Goal: Task Accomplishment & Management: Use online tool/utility

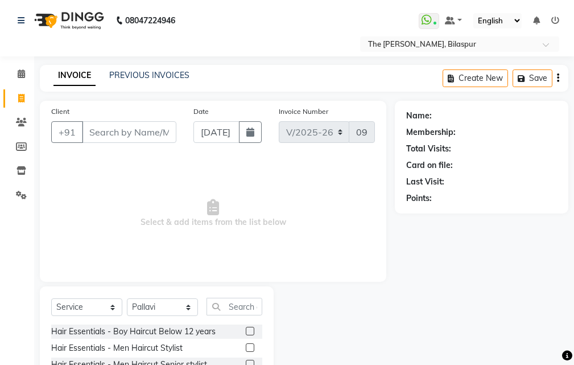
select select "6473"
select select "service"
select select "63556"
click at [133, 128] on input "Client" at bounding box center [129, 132] width 95 height 22
click at [117, 130] on input "Client" at bounding box center [129, 132] width 95 height 22
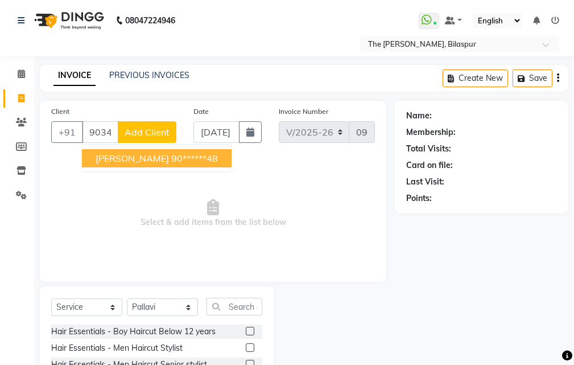
click at [183, 150] on button "[PERSON_NAME] 90******48" at bounding box center [157, 158] width 150 height 18
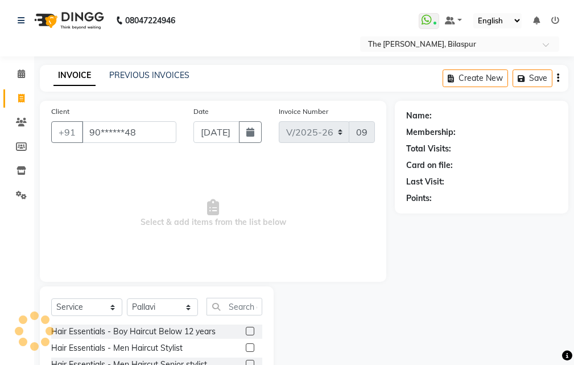
type input "90******48"
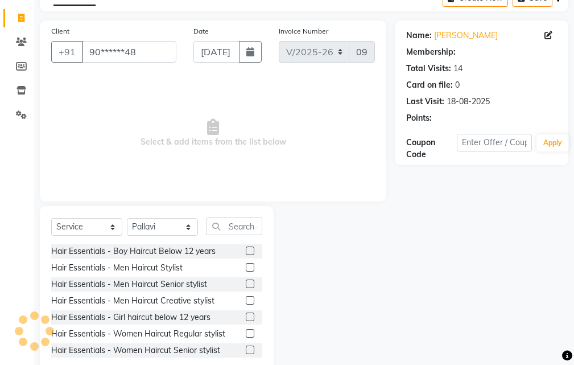
select select "1: Object"
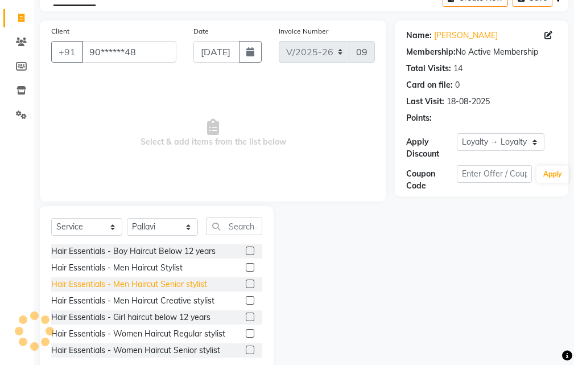
scroll to position [106, 0]
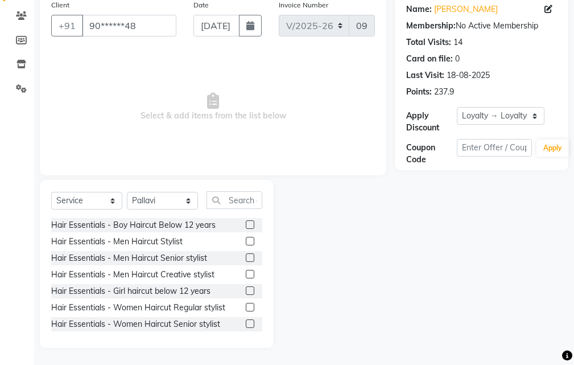
click at [165, 192] on div "Select Service Product Membership Package Voucher Prepaid Gift Card Select Styl…" at bounding box center [156, 204] width 211 height 27
click at [163, 199] on select "Select Stylist Manager [PERSON_NAME][GEOGRAPHIC_DATA] [GEOGRAPHIC_DATA][PERSON_…" at bounding box center [162, 201] width 71 height 18
select select "88211"
click at [127, 192] on select "Select Stylist Manager [PERSON_NAME][GEOGRAPHIC_DATA] [GEOGRAPHIC_DATA][PERSON_…" at bounding box center [162, 201] width 71 height 18
click at [226, 204] on input "text" at bounding box center [235, 200] width 56 height 18
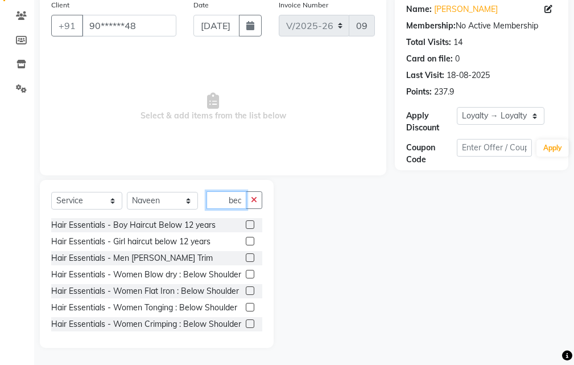
scroll to position [0, 1]
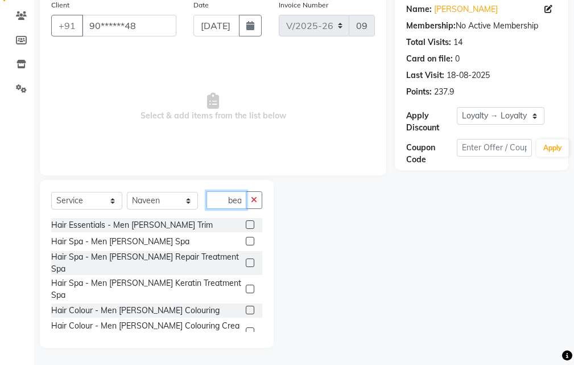
type input "bea"
click at [246, 220] on label at bounding box center [250, 224] width 9 height 9
click at [246, 221] on input "checkbox" at bounding box center [249, 224] width 7 height 7
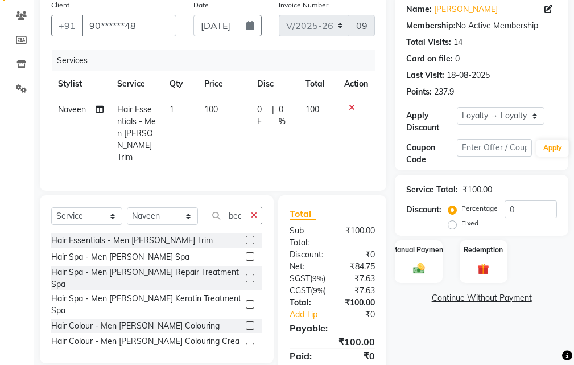
checkbox input "false"
click at [427, 269] on img at bounding box center [418, 269] width 19 height 14
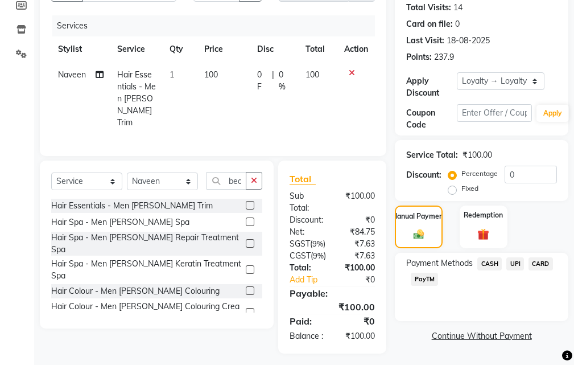
scroll to position [171, 0]
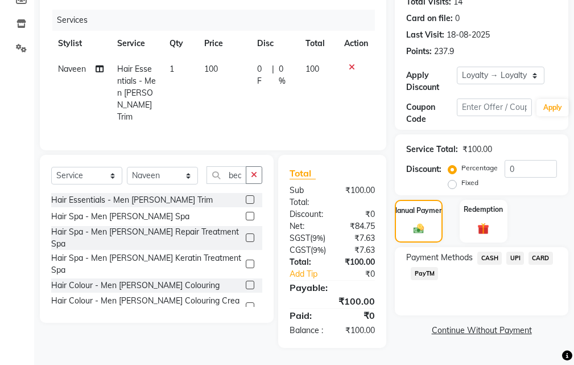
click at [519, 252] on span "UPI" at bounding box center [516, 258] width 18 height 13
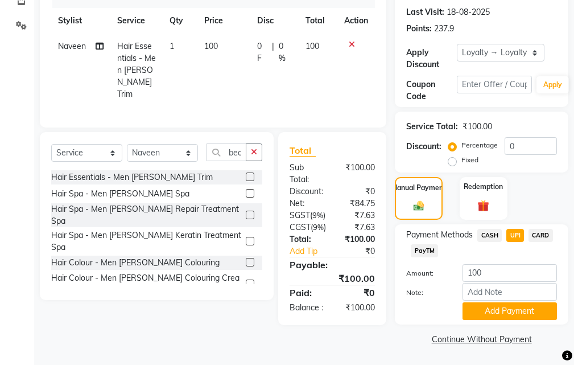
click at [490, 237] on span "CASH" at bounding box center [490, 235] width 24 height 13
click at [520, 233] on span "UPI" at bounding box center [516, 235] width 18 height 13
click at [505, 313] on button "Add Payment" at bounding box center [510, 311] width 95 height 18
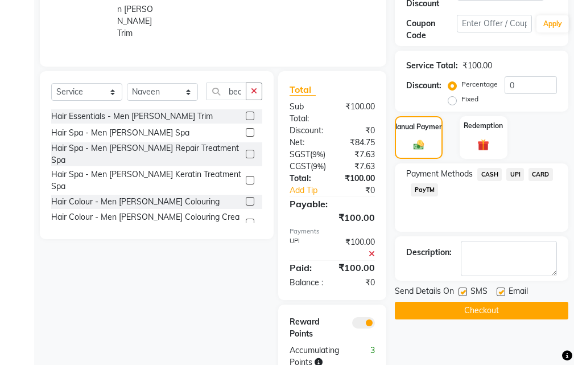
scroll to position [238, 0]
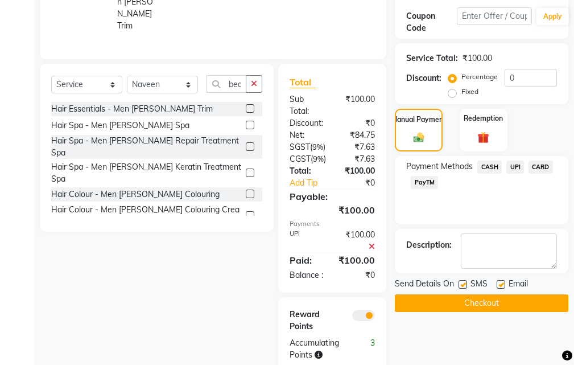
click at [517, 170] on span "UPI" at bounding box center [516, 167] width 18 height 13
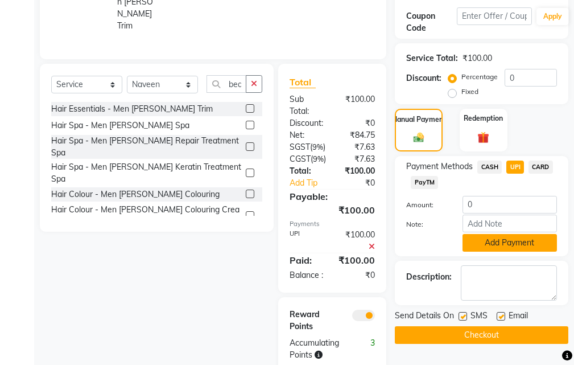
click at [507, 241] on button "Add Payment" at bounding box center [510, 243] width 95 height 18
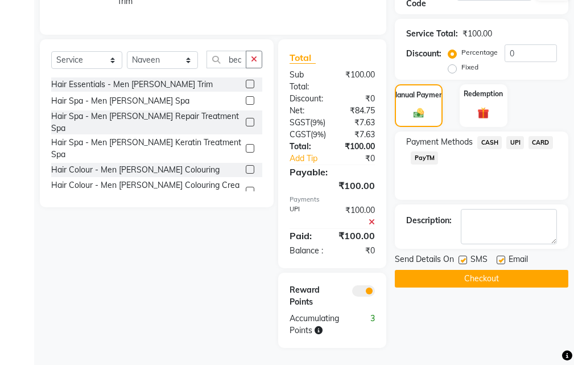
scroll to position [295, 0]
click at [462, 270] on button "Checkout" at bounding box center [482, 279] width 174 height 18
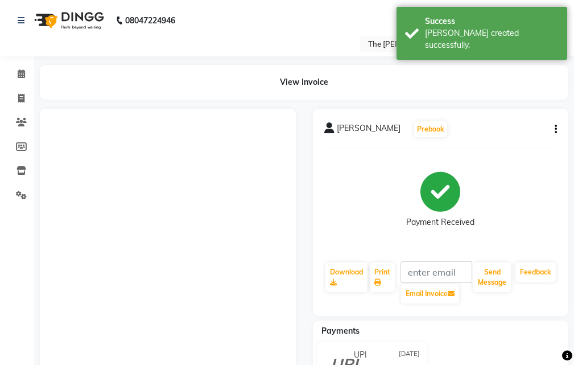
select select "service"
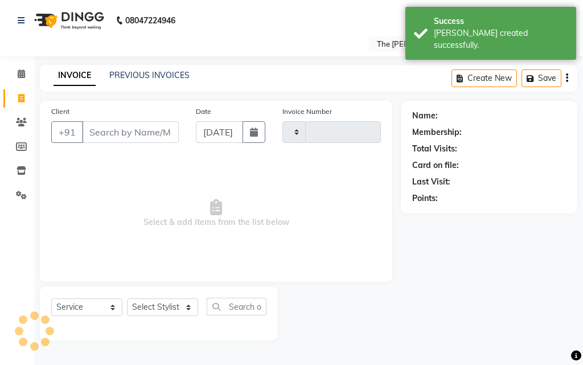
type input "0909"
select select "6473"
select select "63556"
